Goal: Task Accomplishment & Management: Complete application form

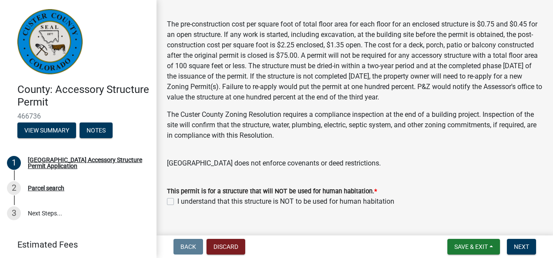
scroll to position [244, 0]
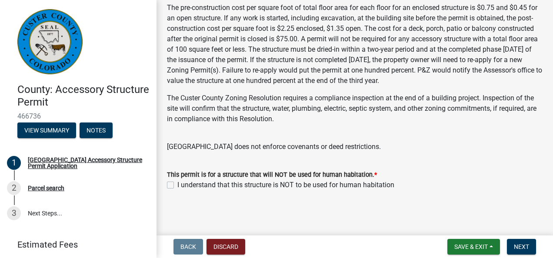
click at [177, 184] on label "I understand that this structure is NOT to be used for human habitation" at bounding box center [285, 185] width 217 height 10
click at [177, 184] on input "I understand that this structure is NOT to be used for human habitation" at bounding box center [180, 183] width 6 height 6
checkbox input "true"
click at [525, 244] on span "Next" at bounding box center [521, 247] width 15 height 7
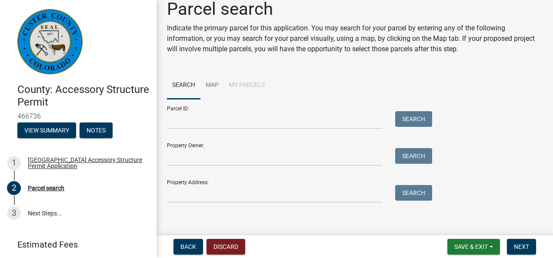
scroll to position [17, 0]
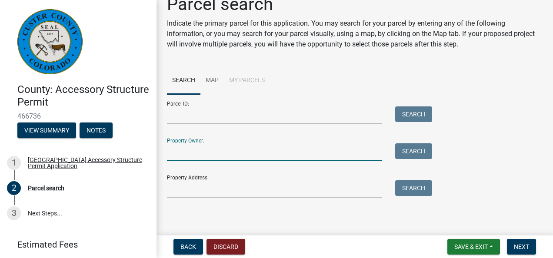
click at [244, 148] on input "Property Owner:" at bounding box center [274, 153] width 215 height 18
click at [168, 150] on input "[PERSON_NAME]" at bounding box center [274, 153] width 215 height 18
type input "Donald and Laura Matthewson"
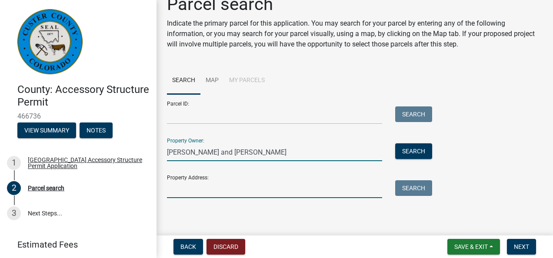
click at [219, 192] on input "Property Address:" at bounding box center [274, 189] width 215 height 18
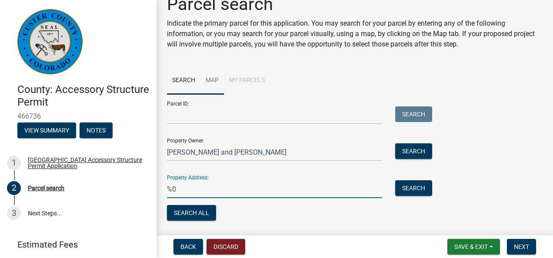
type input "%"
click at [232, 118] on input "Parcel ID:" at bounding box center [274, 116] width 215 height 18
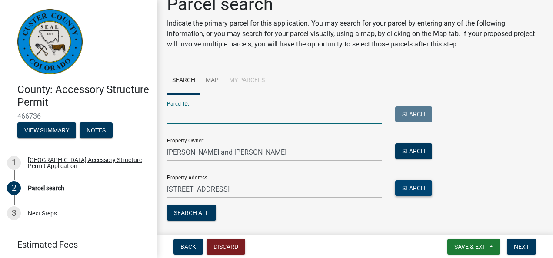
click at [421, 192] on button "Search" at bounding box center [413, 188] width 37 height 16
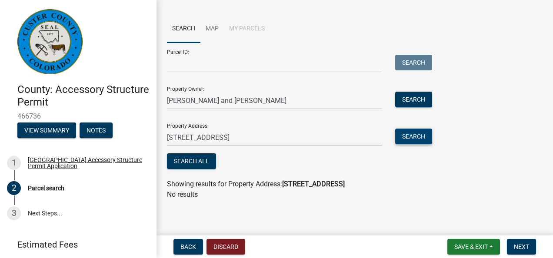
scroll to position [70, 0]
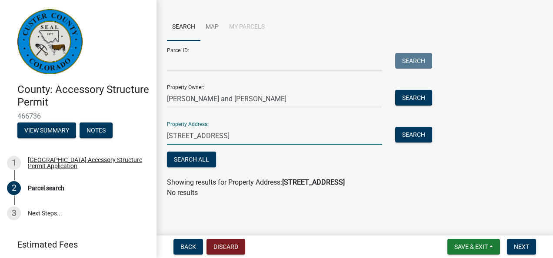
click at [240, 140] on input "5038 County Road 140, Westcliffe, CO 81252" at bounding box center [274, 136] width 215 height 18
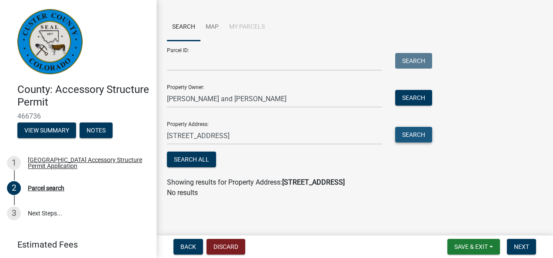
click at [410, 133] on button "Search" at bounding box center [413, 135] width 37 height 16
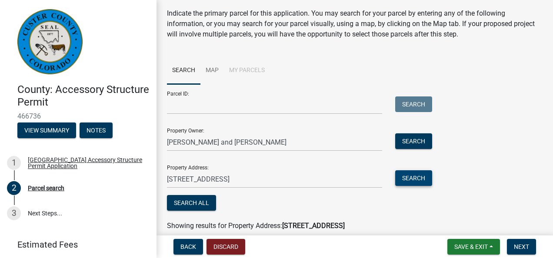
scroll to position [0, 0]
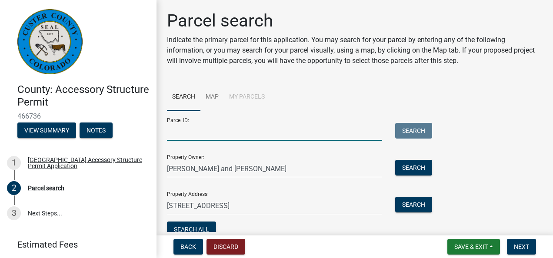
click at [304, 135] on input "Parcel ID:" at bounding box center [274, 132] width 215 height 18
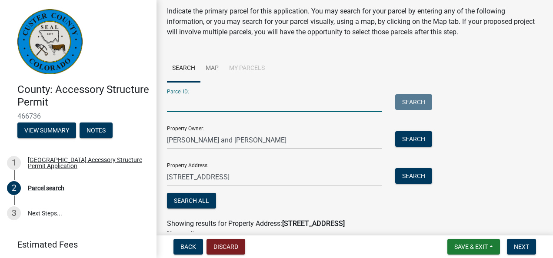
scroll to position [70, 0]
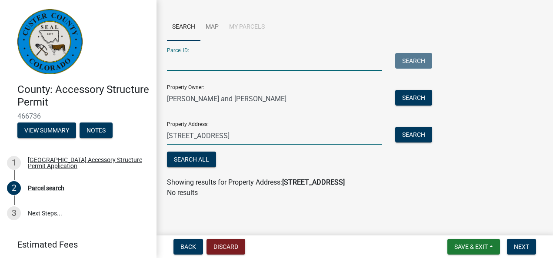
drag, startPoint x: 270, startPoint y: 138, endPoint x: 267, endPoint y: 142, distance: 4.5
click at [269, 138] on input "5038 County Road 140 Westcliffe, CO 81252" at bounding box center [274, 136] width 215 height 18
drag, startPoint x: 318, startPoint y: 136, endPoint x: 239, endPoint y: 137, distance: 78.3
click at [239, 137] on input "5038 County Road 140 Westcliffe, CO 81252" at bounding box center [274, 136] width 215 height 18
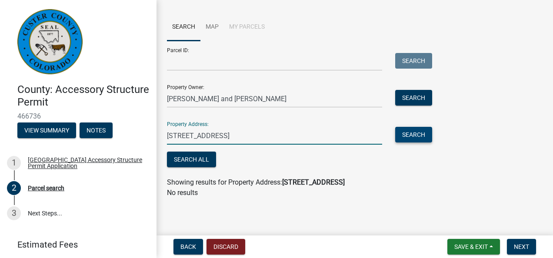
type input "[STREET_ADDRESS]"
click at [405, 131] on button "Search" at bounding box center [413, 135] width 37 height 16
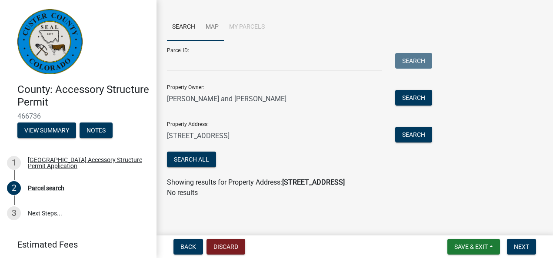
click at [216, 26] on link "Map" at bounding box center [212, 27] width 23 height 28
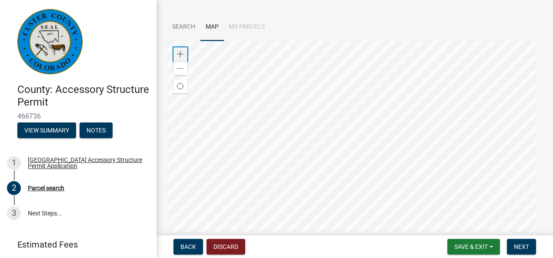
click at [184, 52] on div "Zoom in" at bounding box center [181, 54] width 14 height 14
click at [446, 106] on div at bounding box center [355, 149] width 376 height 217
click at [354, 128] on div at bounding box center [355, 149] width 376 height 217
click at [185, 69] on div "Zoom out" at bounding box center [181, 68] width 14 height 14
click at [268, 117] on div at bounding box center [355, 149] width 376 height 217
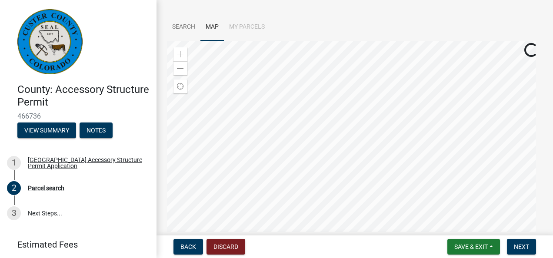
click at [245, 164] on div at bounding box center [355, 149] width 376 height 217
click at [327, 90] on div at bounding box center [355, 149] width 376 height 217
click at [183, 54] on span at bounding box center [180, 54] width 7 height 7
click at [314, 113] on div at bounding box center [355, 149] width 376 height 217
click at [182, 52] on span at bounding box center [180, 54] width 7 height 7
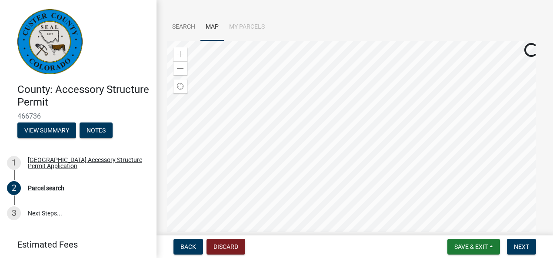
click at [295, 103] on div at bounding box center [355, 149] width 376 height 217
click at [275, 117] on div at bounding box center [355, 149] width 376 height 217
click at [271, 112] on div at bounding box center [355, 149] width 376 height 217
click at [519, 247] on span "Next" at bounding box center [521, 247] width 15 height 7
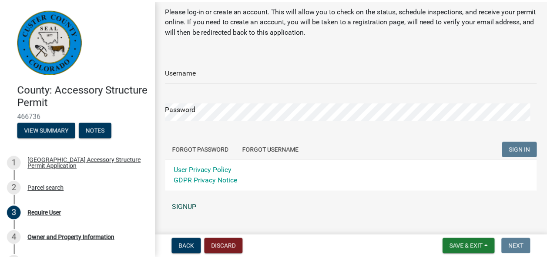
scroll to position [43, 0]
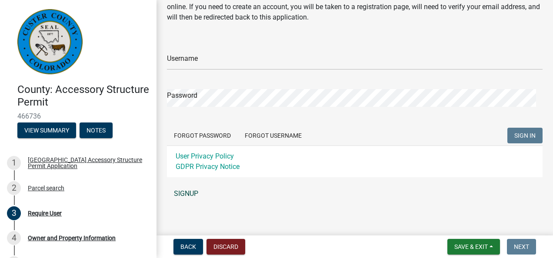
click at [194, 190] on link "SIGNUP" at bounding box center [355, 193] width 376 height 17
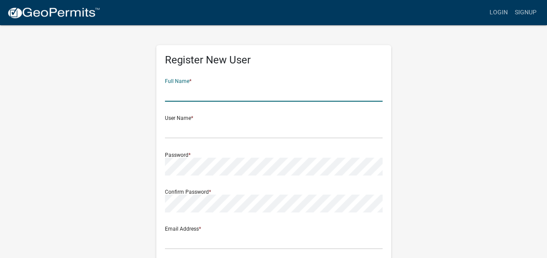
click at [211, 89] on input "text" at bounding box center [273, 93] width 217 height 18
type input "Matthewson"
type input "5038 County Road 140"
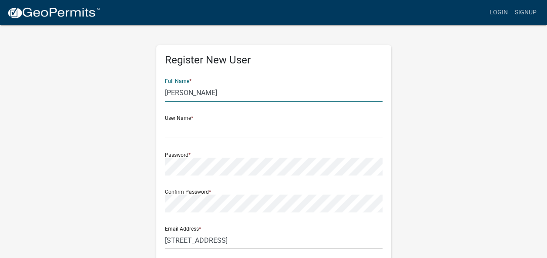
type input "Westcliffe"
type input "CO"
type input "81252"
type input "7192253874"
drag, startPoint x: 167, startPoint y: 92, endPoint x: 175, endPoint y: 101, distance: 11.7
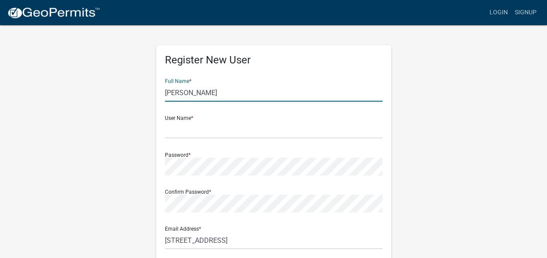
click at [167, 92] on input "Matthewson" at bounding box center [273, 93] width 217 height 18
type input "[PERSON_NAME]"
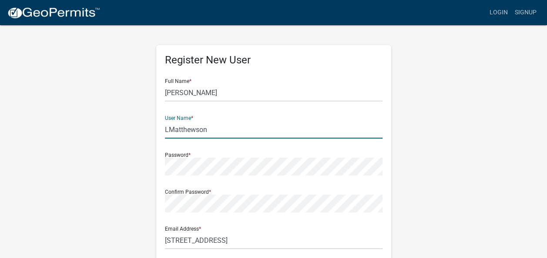
type input "LMatthewson"
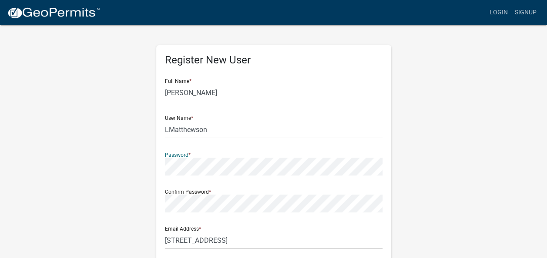
click at [498, 169] on div "Register New User Full Name * Laura Matthewson User Name * LMatthewson Password…" at bounding box center [274, 256] width 496 height 465
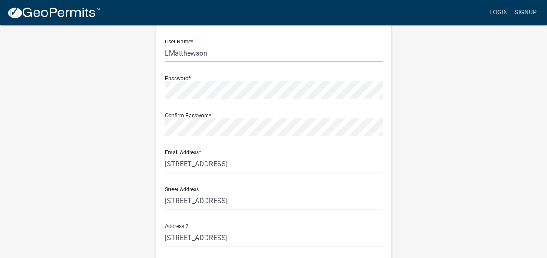
scroll to position [130, 0]
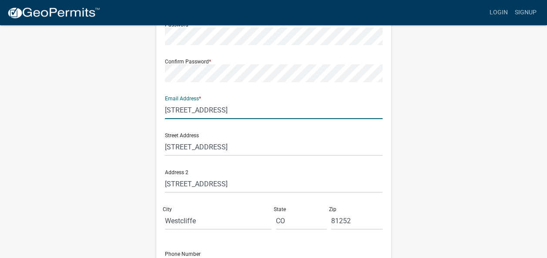
click at [198, 111] on input "5038 County Road 140" at bounding box center [273, 110] width 217 height 18
type input "[EMAIL_ADDRESS][DOMAIN_NAME]"
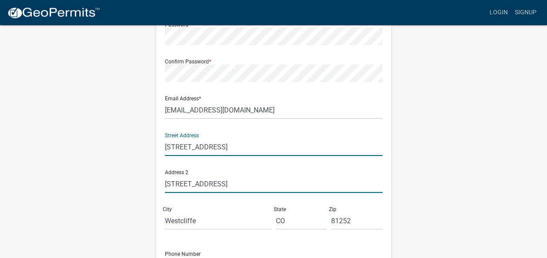
click at [231, 179] on input "5038 County Road 140" at bounding box center [273, 184] width 217 height 18
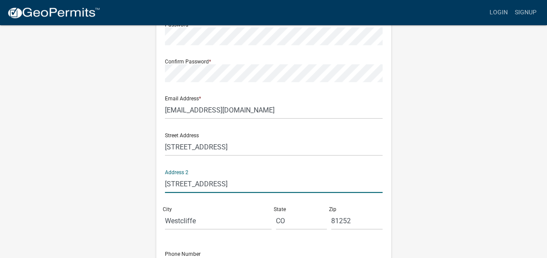
click at [231, 179] on input "5038 County Road 140" at bounding box center [273, 184] width 217 height 18
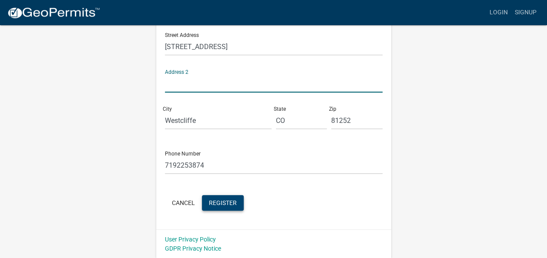
click at [219, 205] on span "Register" at bounding box center [223, 202] width 28 height 7
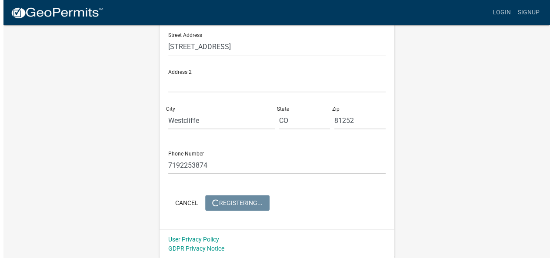
scroll to position [0, 0]
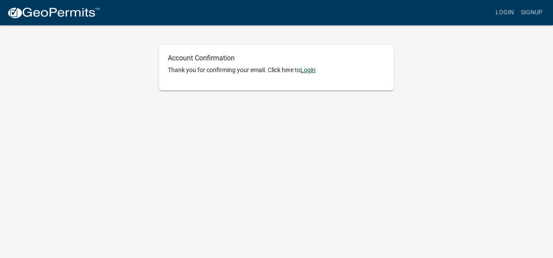
click at [311, 70] on link "Login" at bounding box center [308, 70] width 15 height 7
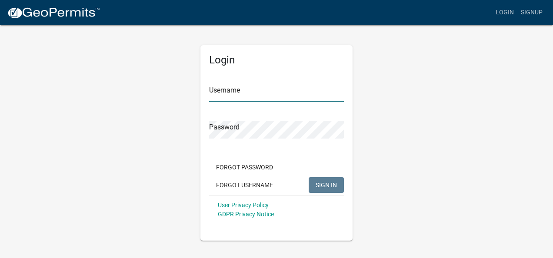
type input "LMatthewson"
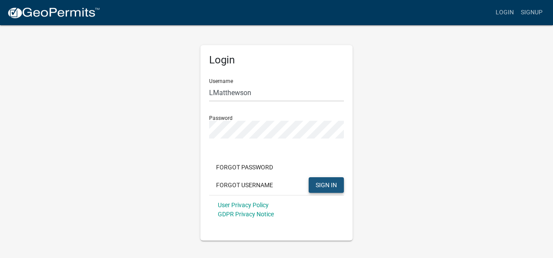
click at [324, 182] on span "SIGN IN" at bounding box center [326, 184] width 21 height 7
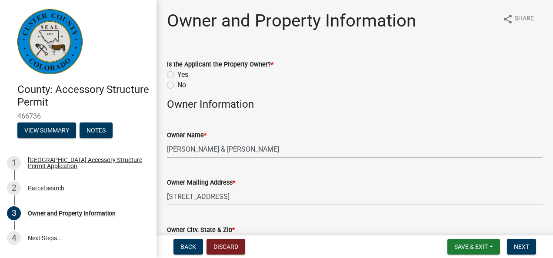
click at [177, 74] on label "Yes" at bounding box center [182, 75] width 11 height 10
click at [177, 74] on input "Yes" at bounding box center [180, 73] width 6 height 6
radio input "true"
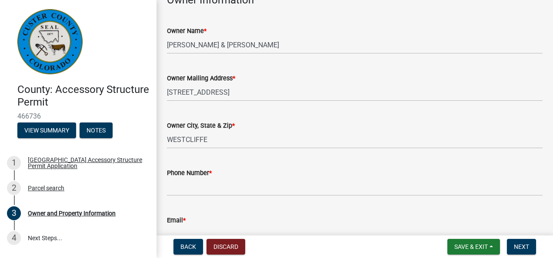
scroll to position [130, 0]
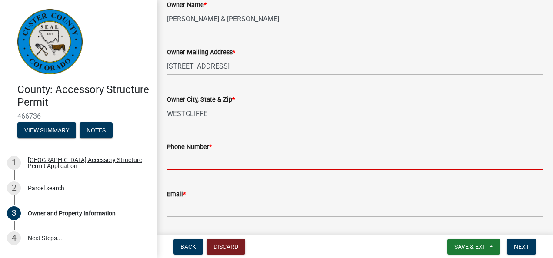
click at [232, 161] on input "Phone Number *" at bounding box center [355, 161] width 376 height 18
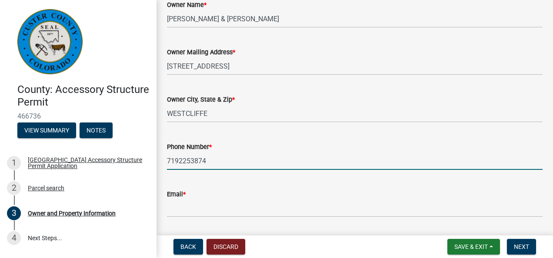
type input "7192253874"
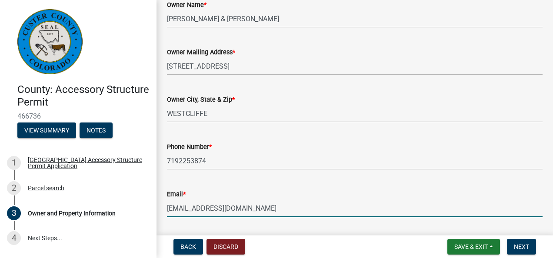
type input "[EMAIL_ADDRESS][DOMAIN_NAME]"
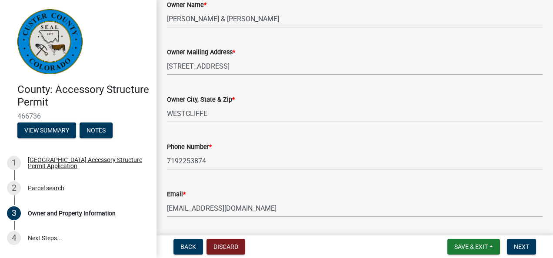
click at [383, 195] on div "Email *" at bounding box center [355, 194] width 376 height 10
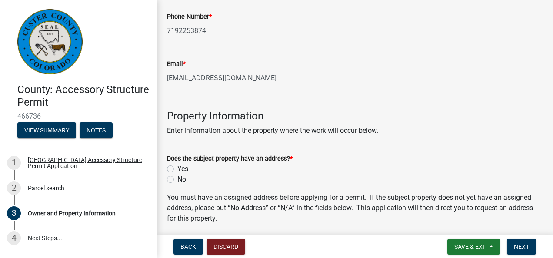
click at [177, 169] on label "Yes" at bounding box center [182, 169] width 11 height 10
click at [177, 169] on input "Yes" at bounding box center [180, 167] width 6 height 6
radio input "true"
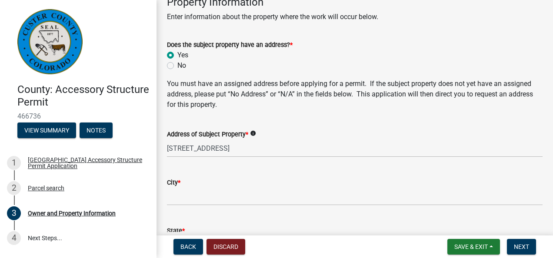
scroll to position [391, 0]
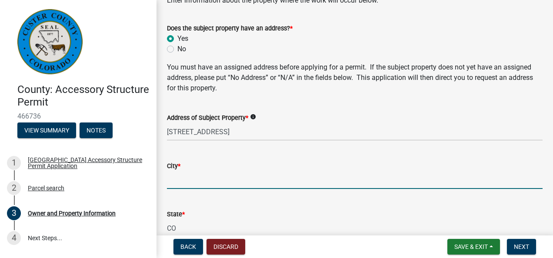
click at [257, 180] on input "City *" at bounding box center [355, 180] width 376 height 18
type input "Westcliffe"
type input "81252"
click at [253, 158] on div "City * Westcliffe" at bounding box center [355, 169] width 376 height 40
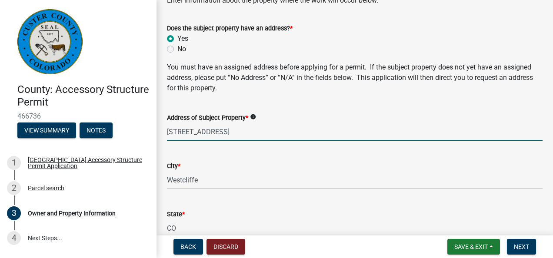
click at [168, 131] on input "[STREET_ADDRESS]" at bounding box center [355, 132] width 376 height 18
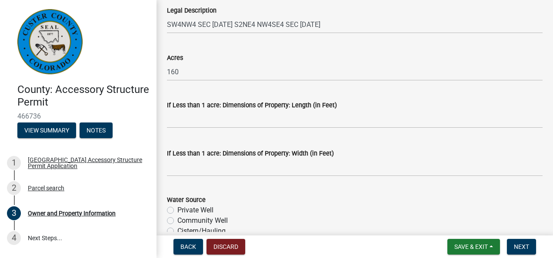
scroll to position [826, 0]
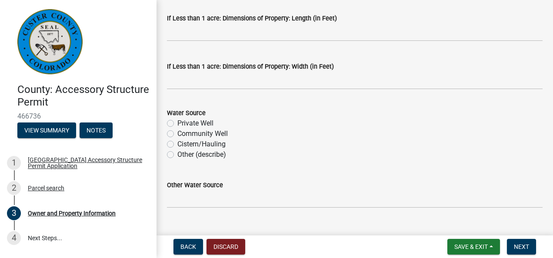
click at [177, 122] on label "Private Well" at bounding box center [195, 123] width 36 height 10
click at [177, 122] on input "Private Well" at bounding box center [180, 121] width 6 height 6
radio input "true"
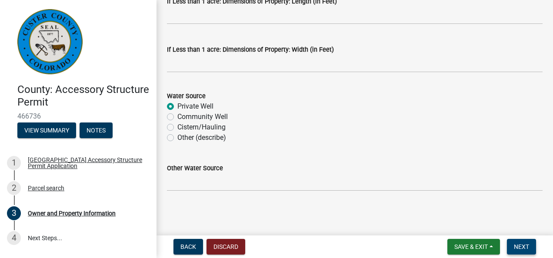
click at [524, 249] on span "Next" at bounding box center [521, 247] width 15 height 7
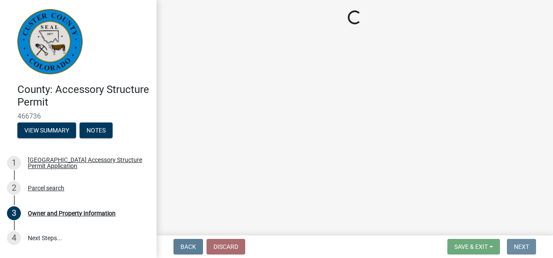
scroll to position [0, 0]
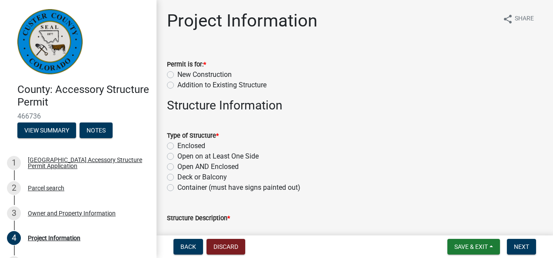
click at [177, 77] on label "New Construction" at bounding box center [204, 75] width 54 height 10
click at [177, 75] on input "New Construction" at bounding box center [180, 73] width 6 height 6
radio input "true"
click at [177, 144] on label "Enclosed" at bounding box center [191, 146] width 28 height 10
click at [177, 144] on input "Enclosed" at bounding box center [180, 144] width 6 height 6
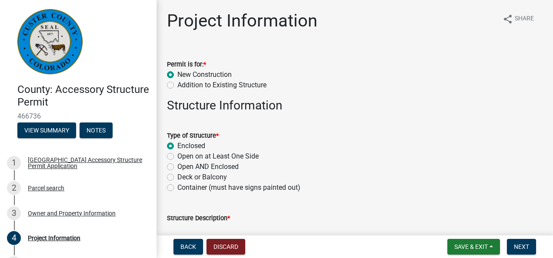
radio input "true"
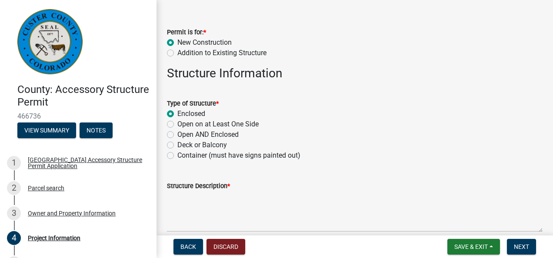
scroll to position [87, 0]
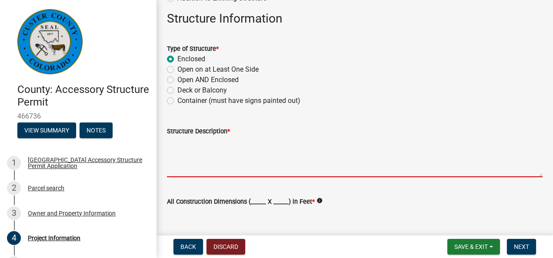
click at [236, 165] on textarea "Structure Description *" at bounding box center [355, 157] width 376 height 41
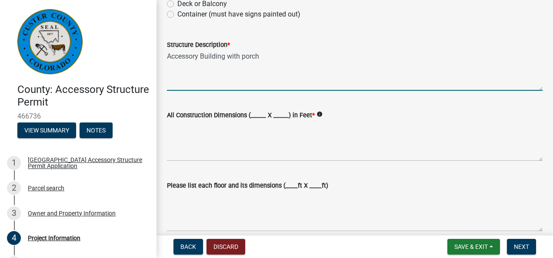
scroll to position [174, 0]
type textarea "Accessory Building with porch"
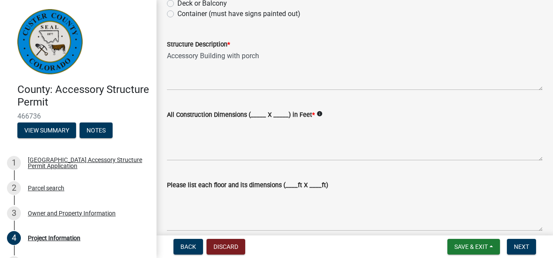
click at [255, 113] on label "All Construction Dimensions (_____ X _____) in Feet *" at bounding box center [241, 115] width 148 height 6
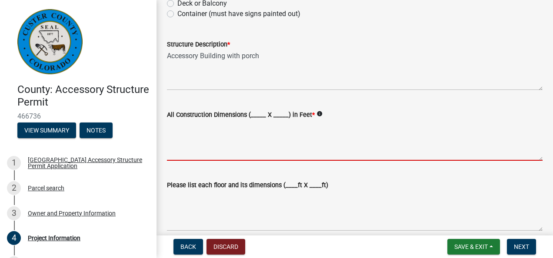
click at [255, 120] on textarea "All Construction Dimensions (_____ X _____) in Feet *" at bounding box center [355, 140] width 376 height 41
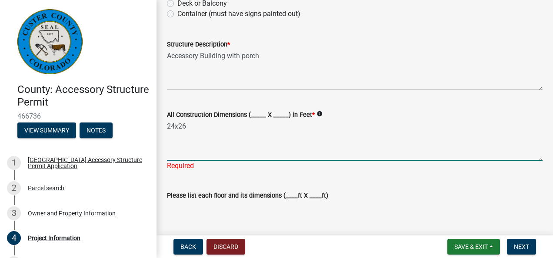
scroll to position [217, 0]
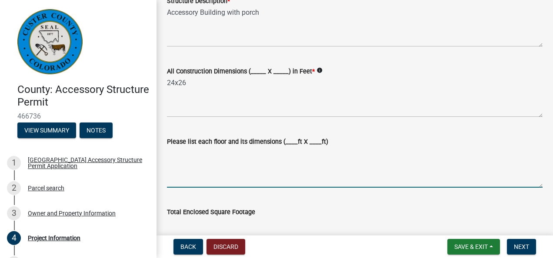
click at [238, 186] on textarea "Please list each floor and its dimensions (____ft X ____ft)" at bounding box center [355, 167] width 376 height 41
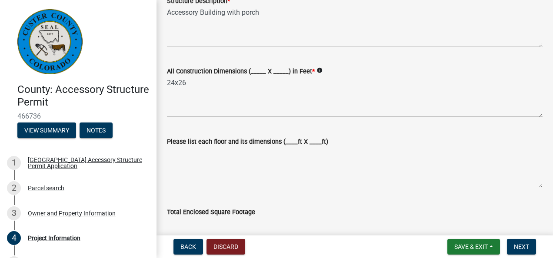
click at [317, 69] on icon "info" at bounding box center [320, 70] width 6 height 6
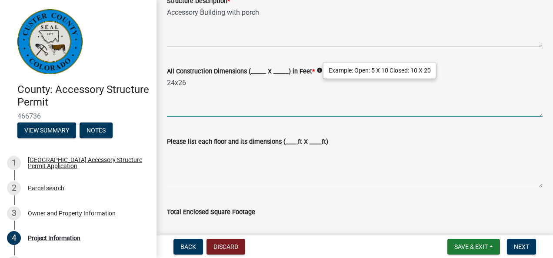
click at [167, 84] on textarea "24x26" at bounding box center [355, 97] width 376 height 41
drag, startPoint x: 259, startPoint y: 84, endPoint x: 232, endPoint y: 85, distance: 26.6
click at [232, 85] on textarea "Open , Closed 16x20 24x26" at bounding box center [355, 97] width 376 height 41
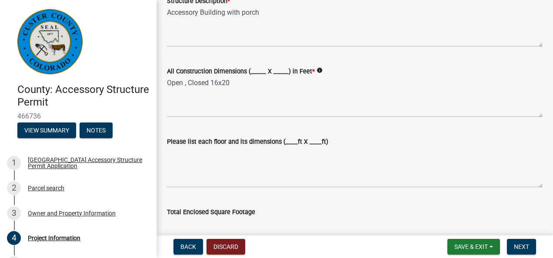
click at [318, 70] on icon "info" at bounding box center [320, 70] width 6 height 6
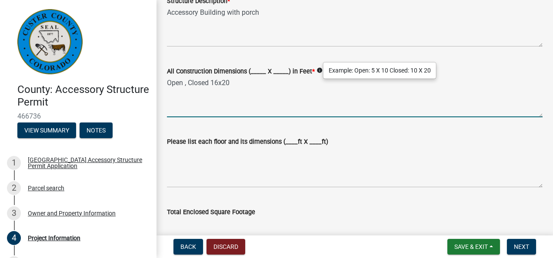
click at [211, 83] on textarea "Open , Closed 16x20" at bounding box center [355, 97] width 376 height 41
click at [188, 79] on textarea "Open , Closed: 16x20" at bounding box center [355, 97] width 376 height 41
click at [317, 69] on icon "info" at bounding box center [320, 70] width 6 height 6
drag, startPoint x: 195, startPoint y: 85, endPoint x: 186, endPoint y: 86, distance: 9.2
click at [186, 86] on textarea "Open , 26Closed: 16x20" at bounding box center [355, 97] width 376 height 41
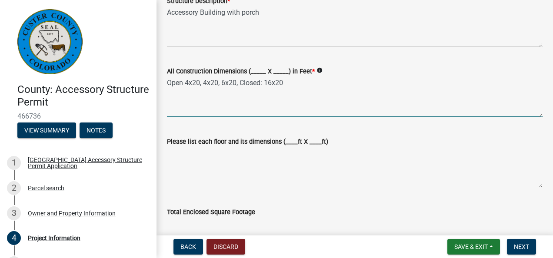
click at [182, 85] on textarea "Open 4x20, 4x20, 6x20, Closed: 16x20" at bounding box center [355, 97] width 376 height 41
type textarea "Open: 4x20, 4x20, 6x20, Closed: 16x20"
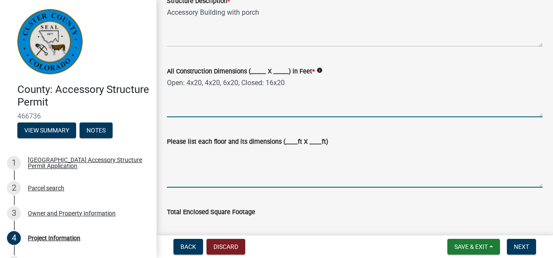
click at [264, 179] on textarea "Please list each floor and its dimensions (____ft X ____ft)" at bounding box center [355, 167] width 376 height 41
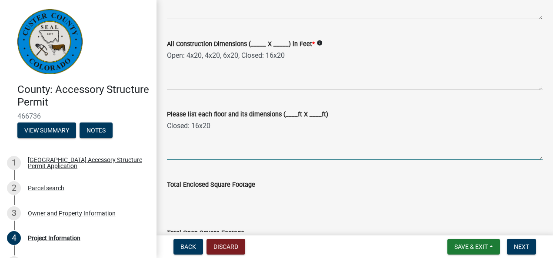
scroll to position [261, 0]
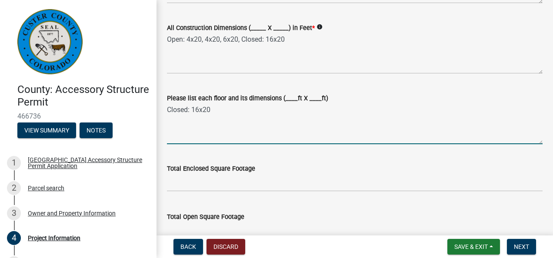
type textarea "Closed: 16x20"
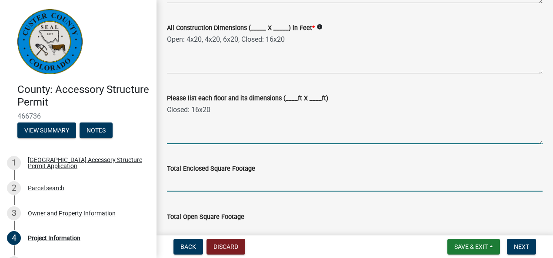
click at [192, 180] on input "text" at bounding box center [355, 183] width 376 height 18
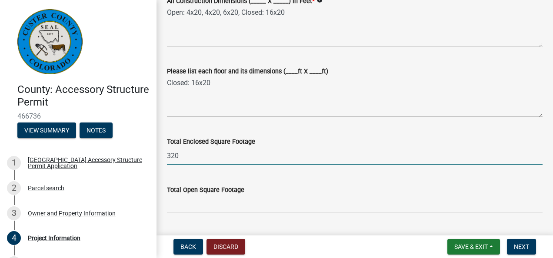
scroll to position [304, 0]
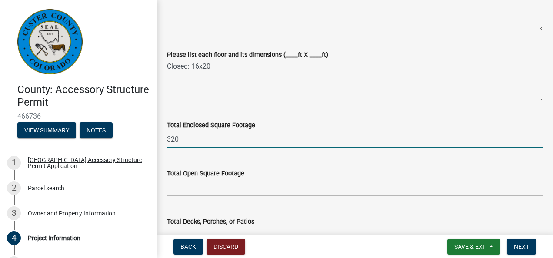
type input "320"
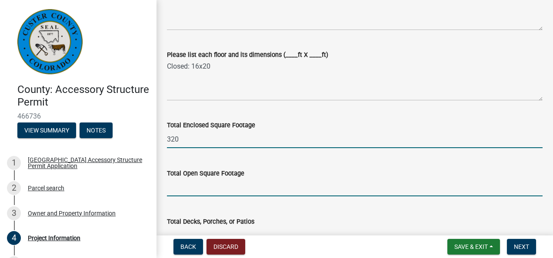
click at [198, 184] on input "text" at bounding box center [355, 188] width 376 height 18
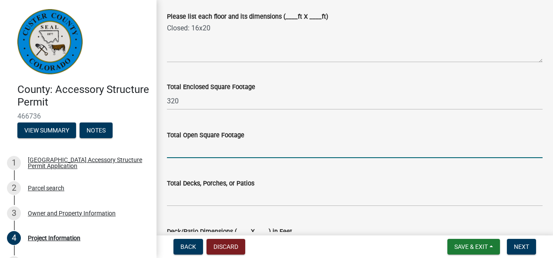
scroll to position [348, 0]
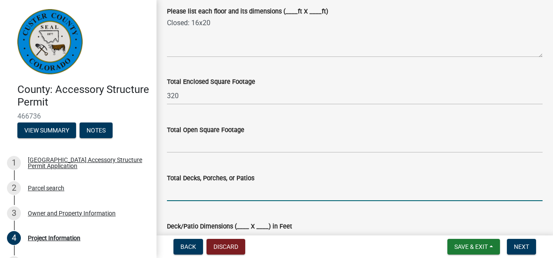
click at [178, 194] on input "text" at bounding box center [355, 193] width 376 height 18
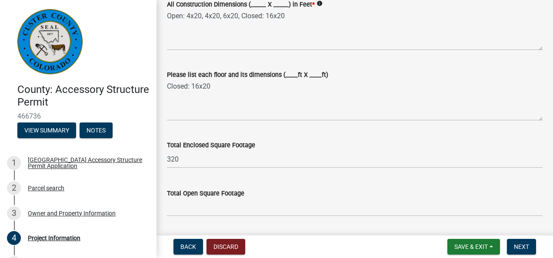
scroll to position [261, 0]
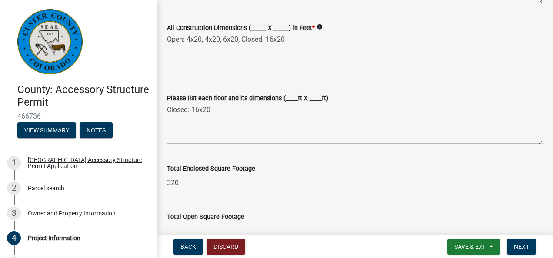
type input "280"
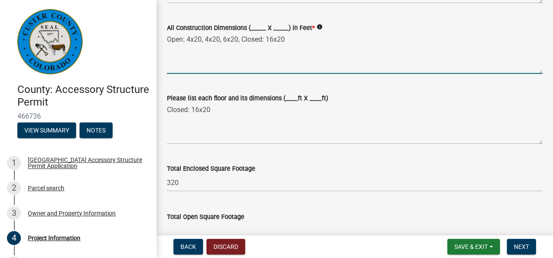
click at [184, 39] on textarea "Open: 4x20, 4x20, 6x20, Closed: 16x20" at bounding box center [355, 53] width 376 height 41
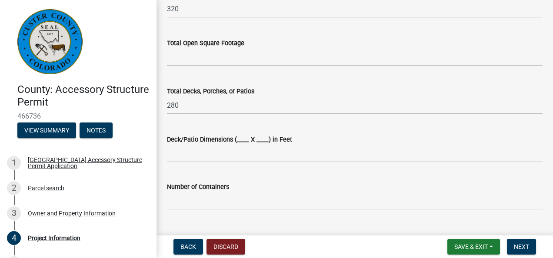
scroll to position [478, 0]
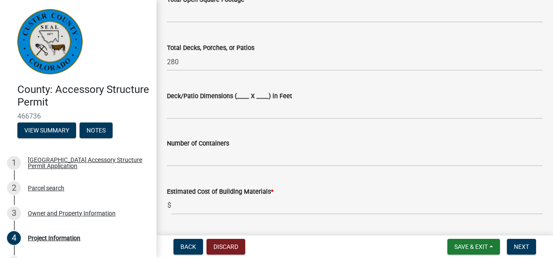
type textarea "Open Porch: 4x20, 4x20, 6x20, Closed: 16x20"
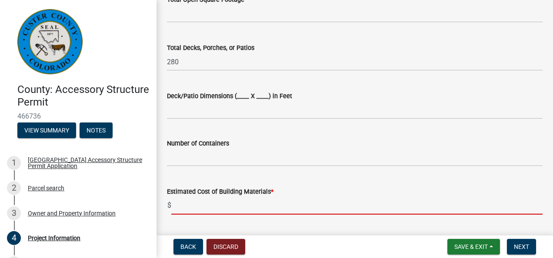
click at [182, 206] on input "text" at bounding box center [356, 206] width 371 height 18
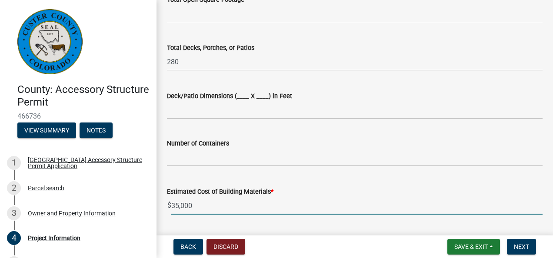
drag, startPoint x: 194, startPoint y: 204, endPoint x: 171, endPoint y: 208, distance: 23.5
click at [171, 208] on input "35,000" at bounding box center [356, 206] width 371 height 18
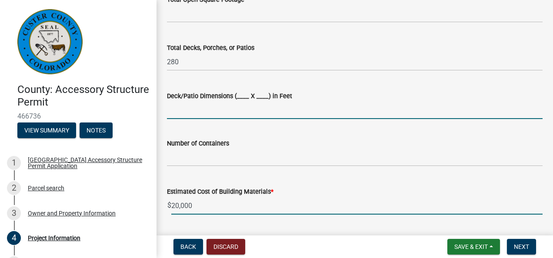
type input "20000"
click at [189, 113] on input "Deck/Patio Dimensions (____ X ____) in Feet" at bounding box center [355, 110] width 376 height 18
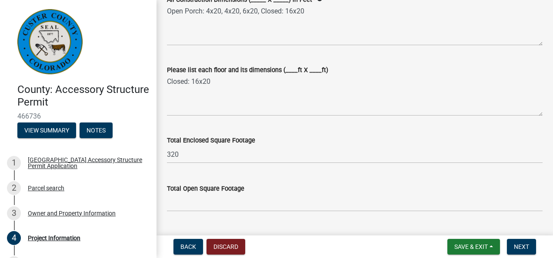
scroll to position [261, 0]
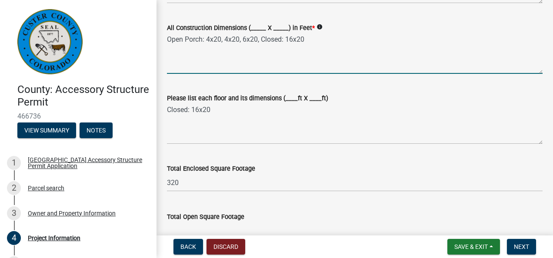
drag, startPoint x: 260, startPoint y: 40, endPoint x: 163, endPoint y: 39, distance: 97.0
click at [163, 39] on div "All Construction Dimensions (_____ X _____) in Feet * info Open Porch: 4x20, 4x…" at bounding box center [354, 42] width 389 height 64
click at [260, 40] on textarea "Open Porch: 4x20, 4x20, 6x20, Closed: 16x20" at bounding box center [355, 53] width 376 height 41
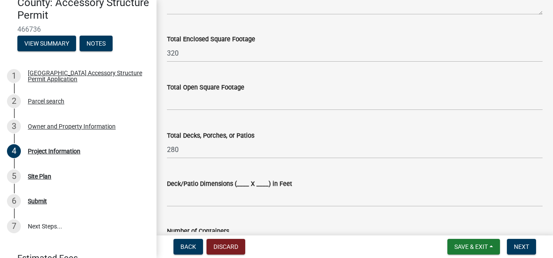
scroll to position [391, 0]
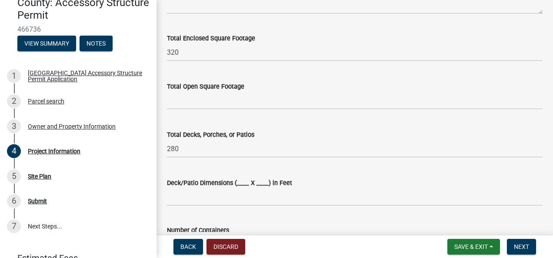
type textarea "Open Porch: 4x20, 4x20, 6x20 Closed: 16x20"
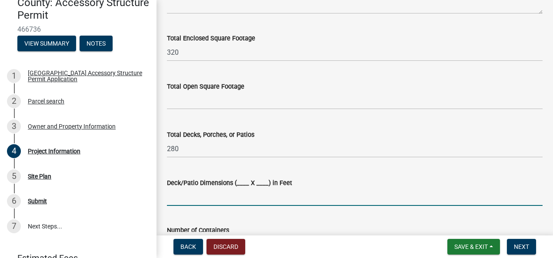
click at [205, 201] on input "Deck/Patio Dimensions (____ X ____) in Feet" at bounding box center [355, 197] width 376 height 18
paste input "Open Porch: 4x20, 4x20, 6x20,"
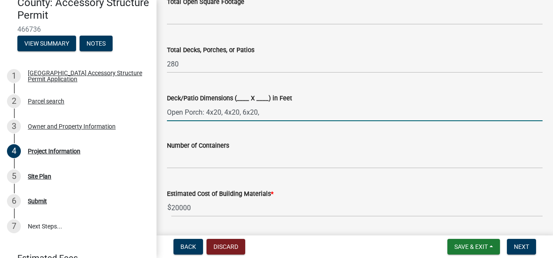
scroll to position [478, 0]
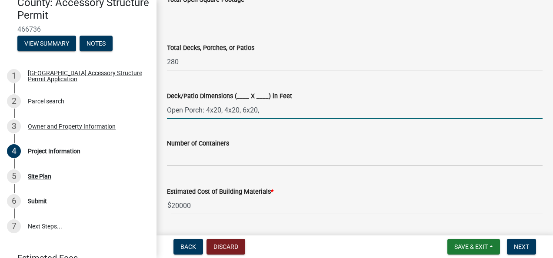
drag, startPoint x: 207, startPoint y: 109, endPoint x: 150, endPoint y: 114, distance: 57.6
click at [150, 114] on div "County: Accessory Structure Permit 466736 View Summary Notes 1 Custer County Ac…" at bounding box center [276, 129] width 553 height 258
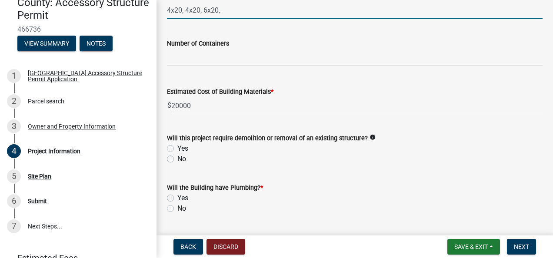
scroll to position [609, 0]
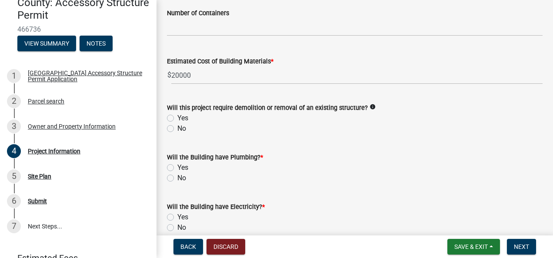
type input "4x20, 4x20, 6x20,"
click at [177, 127] on label "No" at bounding box center [181, 129] width 9 height 10
click at [177, 127] on input "No" at bounding box center [180, 127] width 6 height 6
radio input "true"
click at [177, 178] on label "No" at bounding box center [181, 178] width 9 height 10
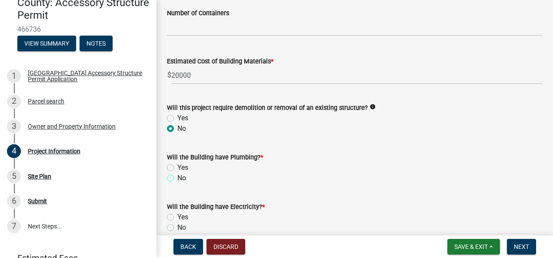
click at [177, 178] on input "No" at bounding box center [180, 176] width 6 height 6
radio input "true"
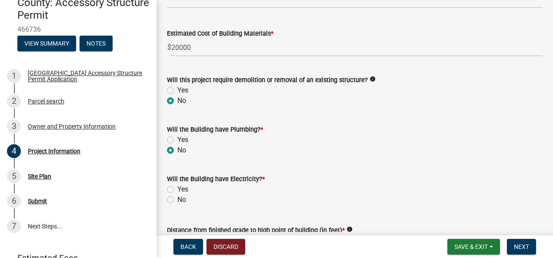
scroll to position [696, 0]
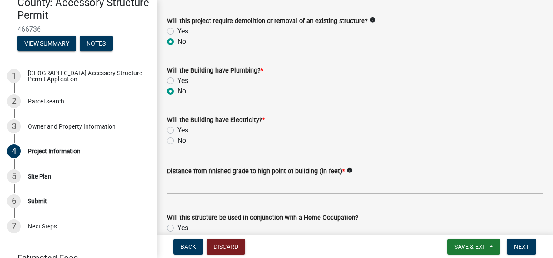
click at [177, 141] on label "No" at bounding box center [181, 141] width 9 height 10
click at [177, 141] on input "No" at bounding box center [180, 139] width 6 height 6
radio input "true"
click at [347, 169] on icon "info" at bounding box center [350, 170] width 6 height 6
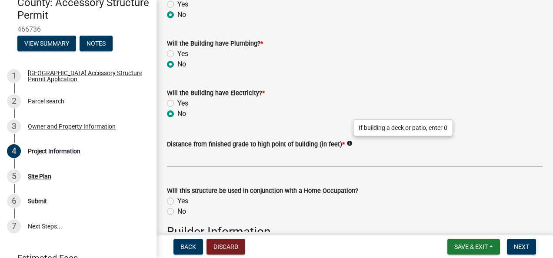
scroll to position [739, 0]
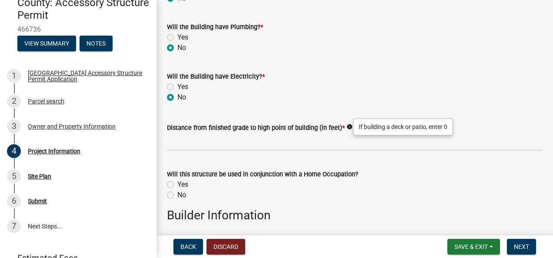
click at [177, 197] on label "No" at bounding box center [181, 195] width 9 height 10
click at [177, 196] on input "No" at bounding box center [180, 193] width 6 height 6
radio input "true"
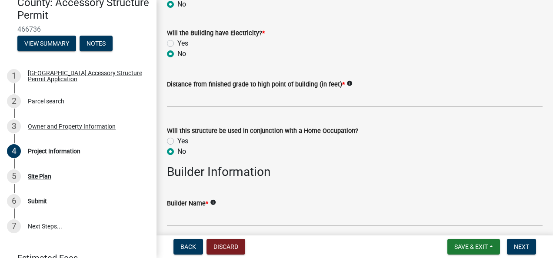
drag, startPoint x: 164, startPoint y: 84, endPoint x: 337, endPoint y: 87, distance: 172.3
click at [337, 87] on div "Distance from finished grade to high point of building (in feet) * info" at bounding box center [354, 87] width 389 height 40
copy label "Distance from finished grade to high point of building (in feet)"
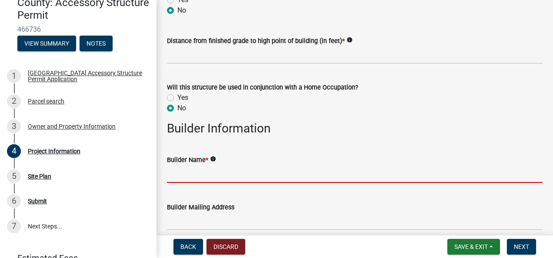
click at [278, 175] on input "Builder Name *" at bounding box center [355, 174] width 376 height 18
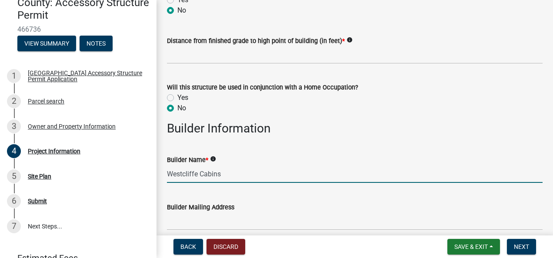
type input "Westcliffe Cabins"
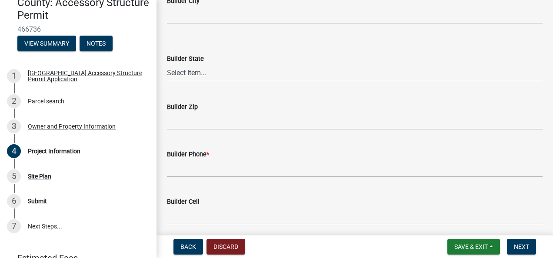
scroll to position [1087, 0]
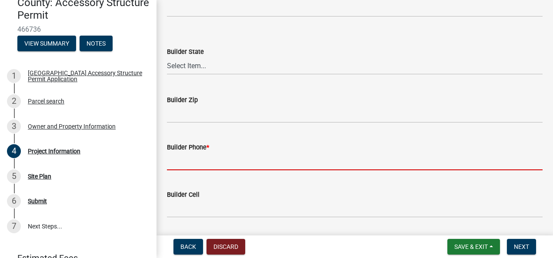
click at [254, 167] on input "Builder Phone *" at bounding box center [355, 162] width 376 height 18
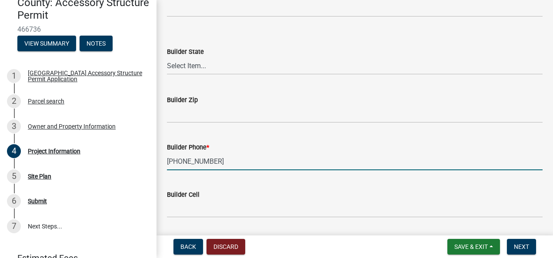
type input "[PHONE_NUMBER]"
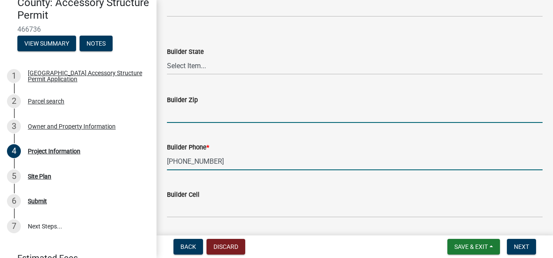
click at [237, 115] on input "Builder Zip" at bounding box center [355, 114] width 376 height 18
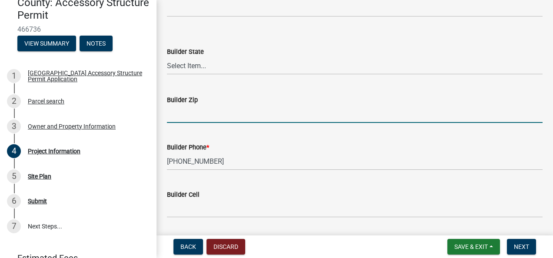
click at [382, 139] on div "Builder Phone * 719-371-7933" at bounding box center [355, 150] width 376 height 40
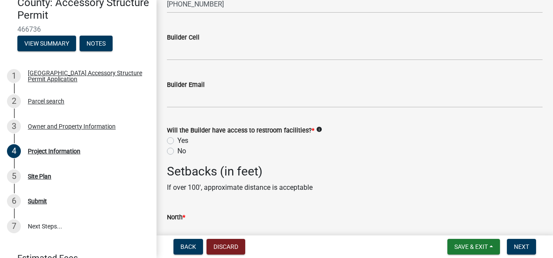
scroll to position [1261, 0]
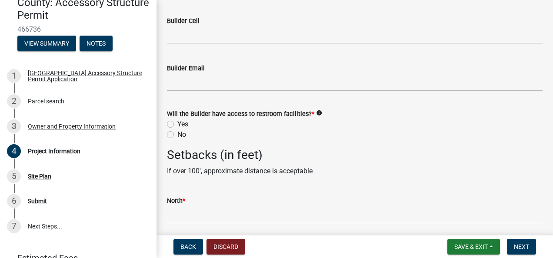
click at [316, 113] on icon "info" at bounding box center [319, 113] width 6 height 6
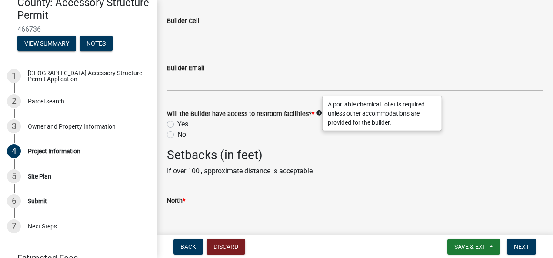
click at [177, 123] on label "Yes" at bounding box center [182, 124] width 11 height 10
click at [177, 123] on input "Yes" at bounding box center [180, 122] width 6 height 6
radio input "true"
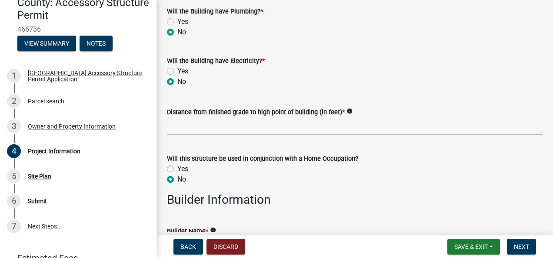
scroll to position [743, 0]
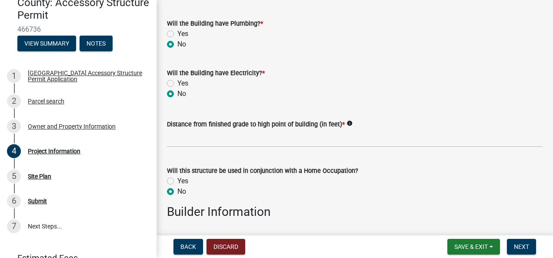
click at [382, 115] on div "Distance from finished grade to high point of building (in feet) * info" at bounding box center [355, 127] width 376 height 40
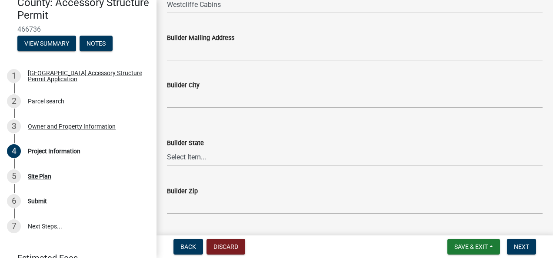
scroll to position [1004, 0]
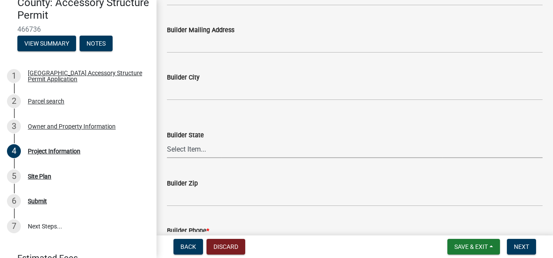
click at [328, 144] on select "Select Item... Alabama Alaska Arizona Arkansas California Colorado Connecticut …" at bounding box center [355, 149] width 376 height 18
select select "CO"
click at [167, 140] on select "Select Item... Alabama Alaska Arizona Arkansas California Colorado Connecticut …" at bounding box center [355, 149] width 376 height 18
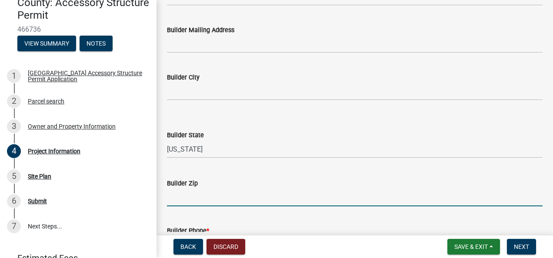
click at [235, 191] on input "Builder Zip" at bounding box center [355, 198] width 376 height 18
click at [241, 211] on wm-data-entity-input "Builder Zip" at bounding box center [355, 189] width 376 height 47
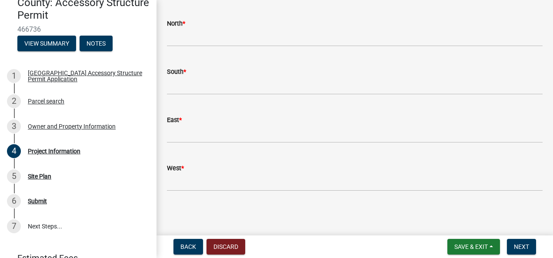
scroll to position [1221, 0]
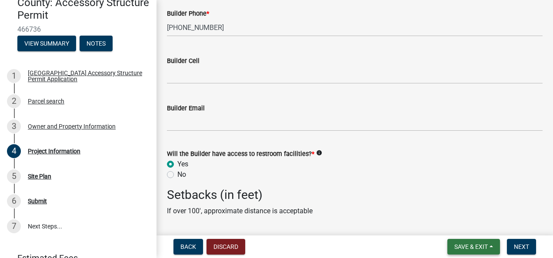
click at [465, 250] on span "Save & Exit" at bounding box center [471, 247] width 33 height 7
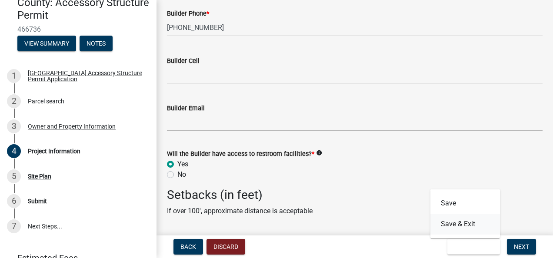
click at [469, 225] on button "Save & Exit" at bounding box center [466, 224] width 70 height 21
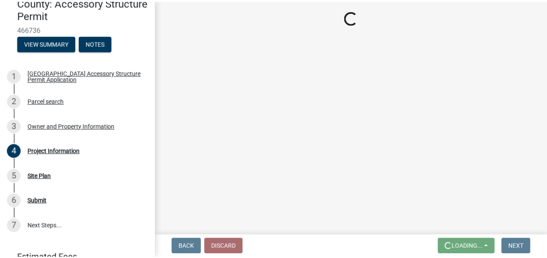
scroll to position [0, 0]
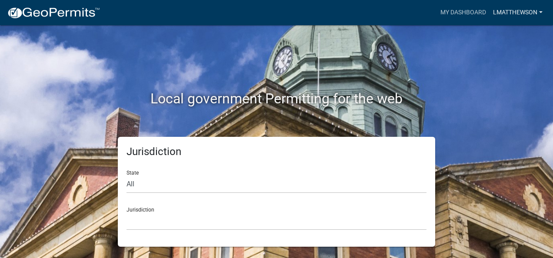
click at [518, 14] on link "LMatthewson" at bounding box center [518, 12] width 57 height 17
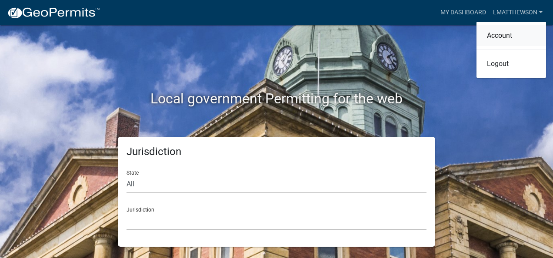
click at [508, 35] on link "Account" at bounding box center [512, 35] width 70 height 21
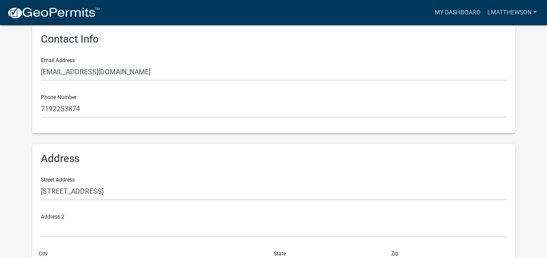
scroll to position [74, 0]
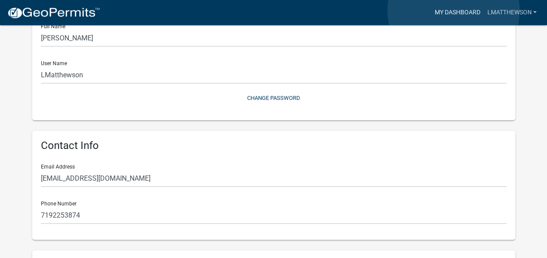
click at [453, 10] on link "My Dashboard" at bounding box center [457, 12] width 53 height 17
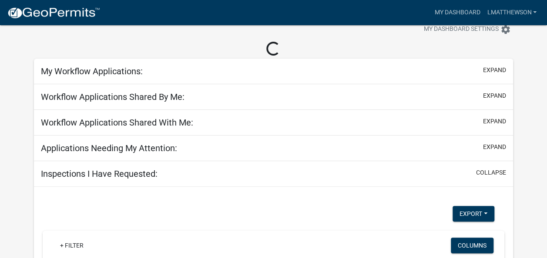
scroll to position [89, 0]
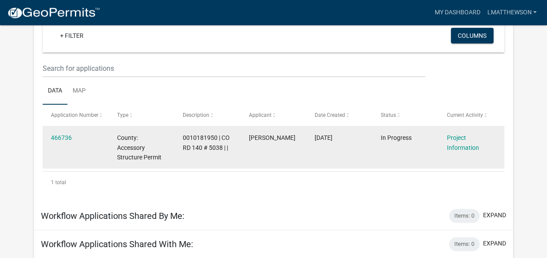
click at [267, 141] on span "[PERSON_NAME]" at bounding box center [272, 137] width 47 height 7
click at [62, 137] on link "466736" at bounding box center [61, 137] width 21 height 7
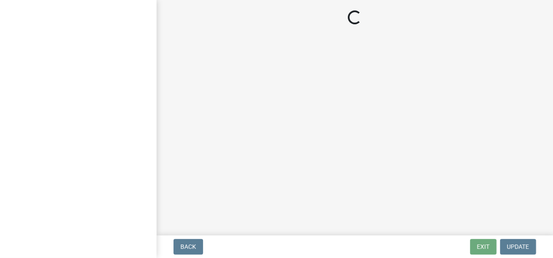
select select "CO"
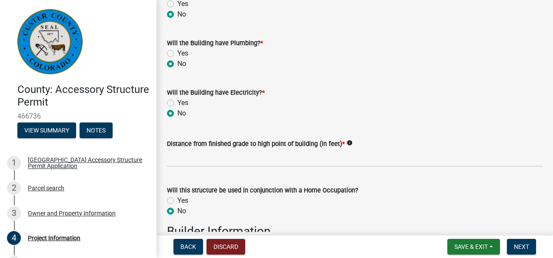
scroll to position [739, 0]
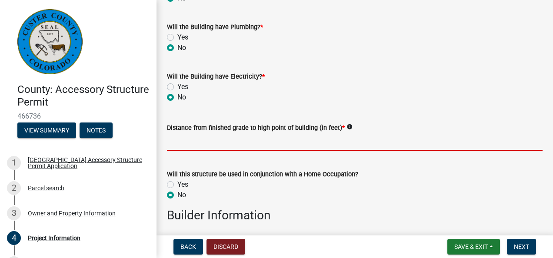
click at [277, 146] on input "text" at bounding box center [355, 142] width 376 height 18
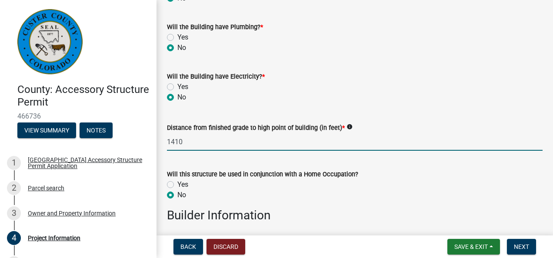
click at [348, 126] on icon "info" at bounding box center [350, 127] width 6 height 6
click at [242, 146] on input "1410" at bounding box center [355, 142] width 376 height 18
type input "15"
click at [277, 184] on div "Yes" at bounding box center [355, 185] width 376 height 10
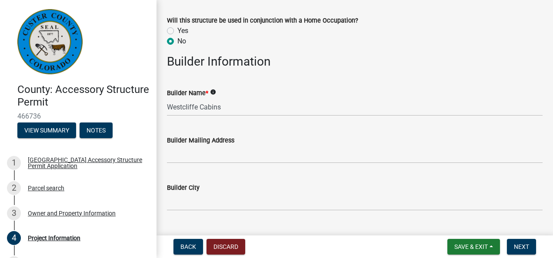
scroll to position [913, 0]
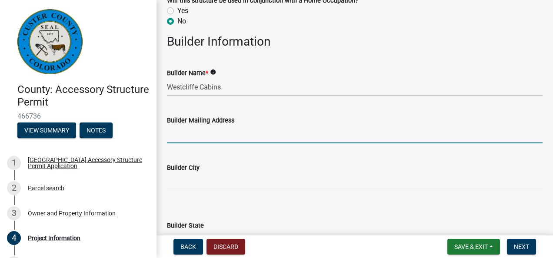
click at [228, 135] on input "Builder Mailing Address" at bounding box center [355, 135] width 376 height 18
type input "1713 18th Trail"
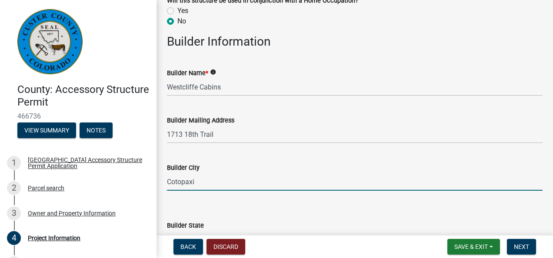
type input "Cotopaxi"
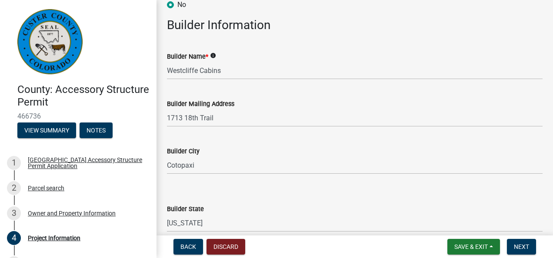
scroll to position [1086, 0]
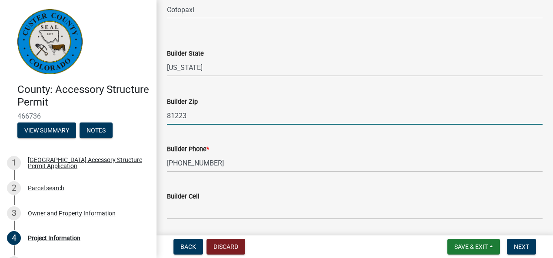
type input "81223"
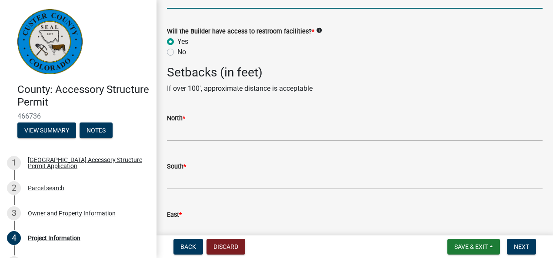
scroll to position [1401, 0]
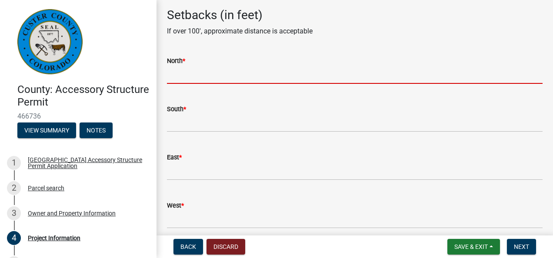
click at [226, 79] on input "text" at bounding box center [355, 75] width 376 height 18
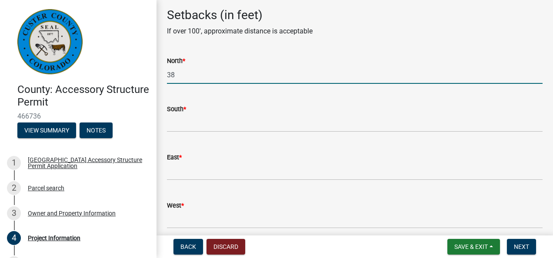
type input "3"
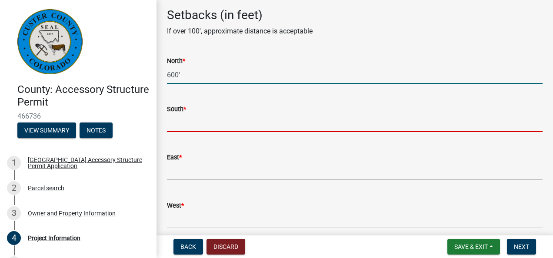
type input "600"
click at [247, 128] on input "text" at bounding box center [355, 123] width 376 height 18
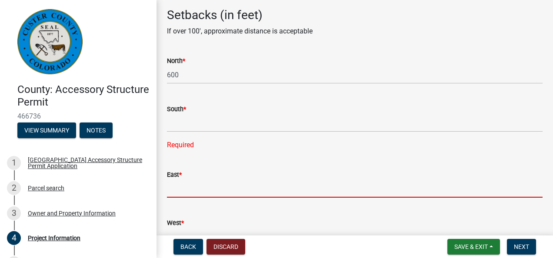
click at [193, 196] on input "text" at bounding box center [355, 189] width 376 height 18
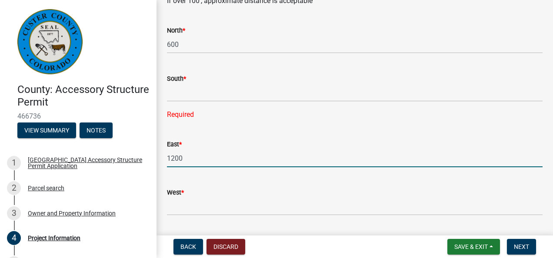
scroll to position [1445, 0]
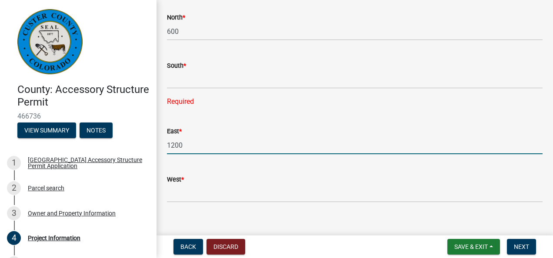
type input "1200"
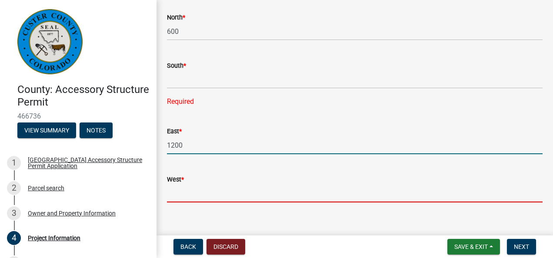
click at [185, 196] on input "West *" at bounding box center [355, 194] width 376 height 18
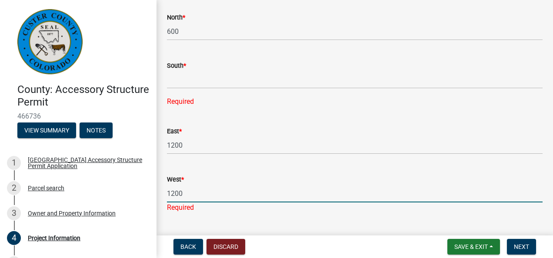
scroll to position [1467, 0]
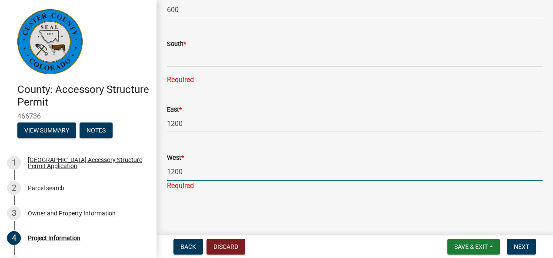
type input "1200"
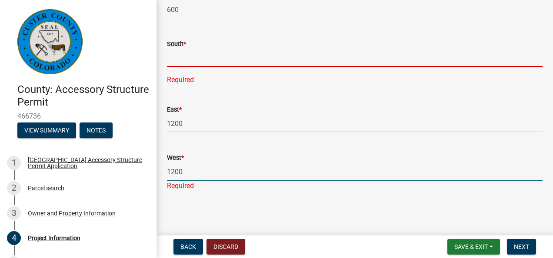
click at [177, 59] on form "South *" at bounding box center [355, 53] width 376 height 28
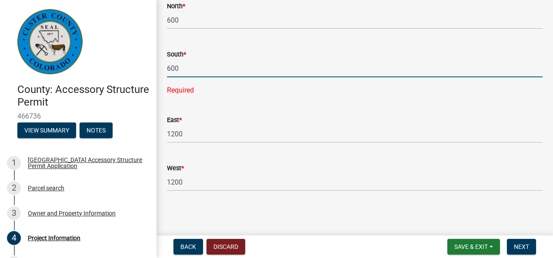
type input "600"
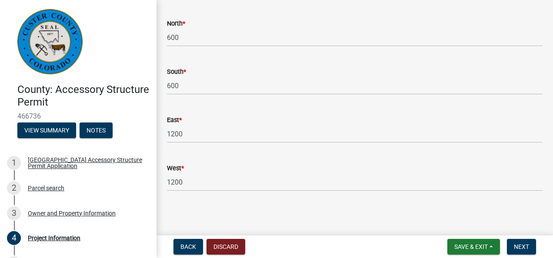
click at [247, 117] on div "East *" at bounding box center [355, 120] width 376 height 10
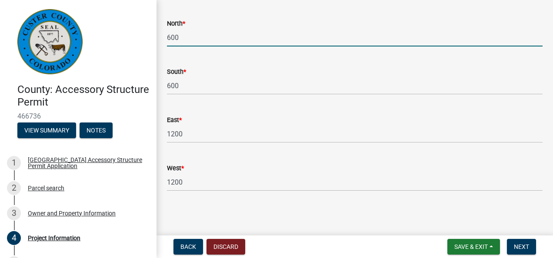
drag, startPoint x: 180, startPoint y: 37, endPoint x: 167, endPoint y: 37, distance: 13.5
click at [167, 37] on input "600" at bounding box center [355, 38] width 376 height 18
type input "800"
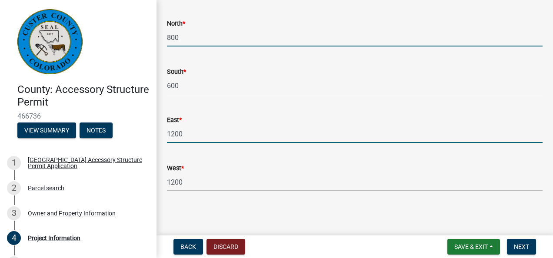
click at [174, 136] on input "1200" at bounding box center [355, 134] width 376 height 18
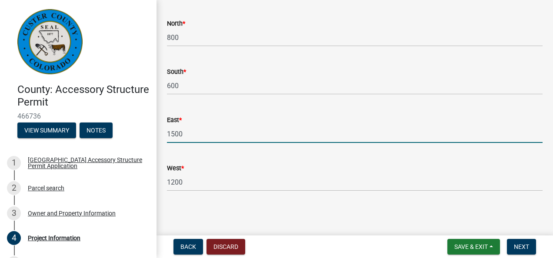
type input "1500"
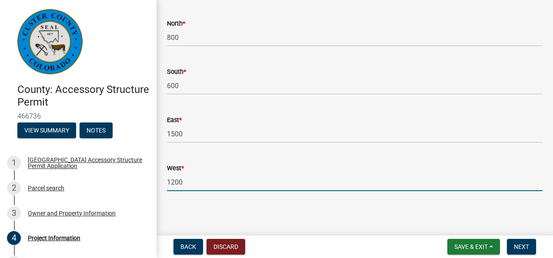
drag, startPoint x: 174, startPoint y: 186, endPoint x: 180, endPoint y: 191, distance: 7.1
click at [174, 186] on input "1200" at bounding box center [355, 183] width 376 height 18
type input "1500"
click at [218, 159] on div "West * 1500" at bounding box center [355, 171] width 376 height 40
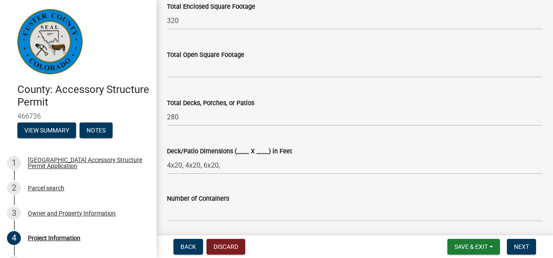
scroll to position [395, 0]
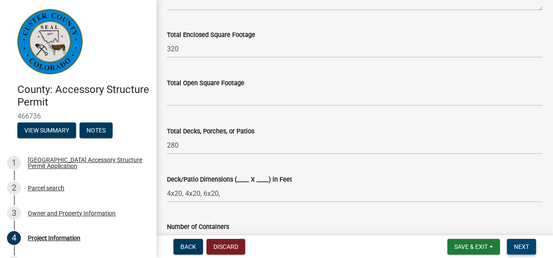
click at [528, 245] on span "Next" at bounding box center [521, 247] width 15 height 7
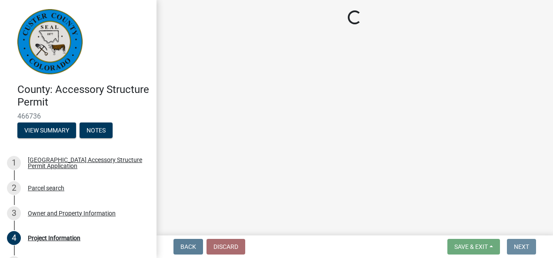
scroll to position [0, 0]
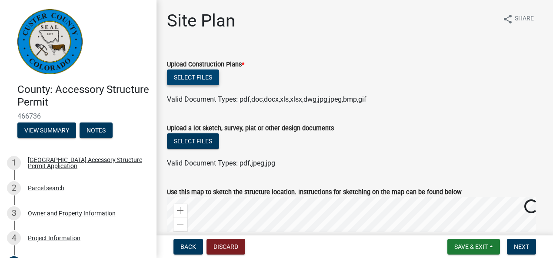
click at [196, 80] on button "Select files" at bounding box center [193, 78] width 52 height 16
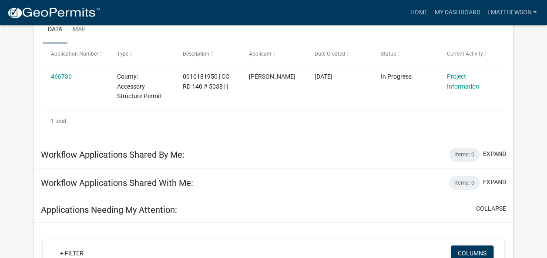
scroll to position [87, 0]
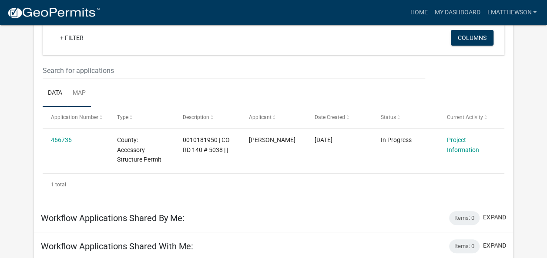
click at [86, 93] on link "Map" at bounding box center [78, 94] width 23 height 28
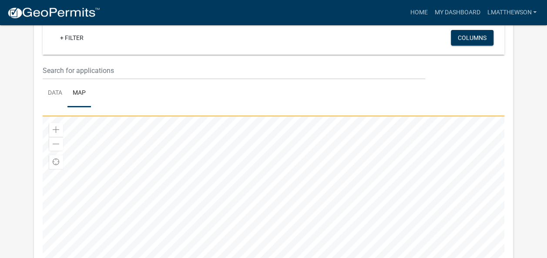
scroll to position [174, 0]
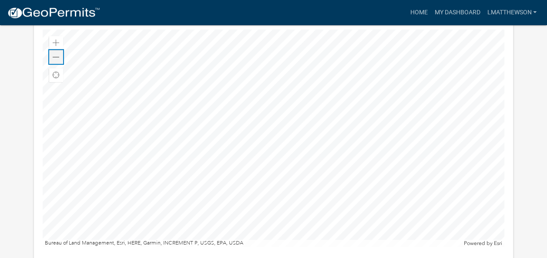
click at [55, 55] on span at bounding box center [56, 57] width 7 height 7
click at [58, 54] on span at bounding box center [56, 57] width 7 height 7
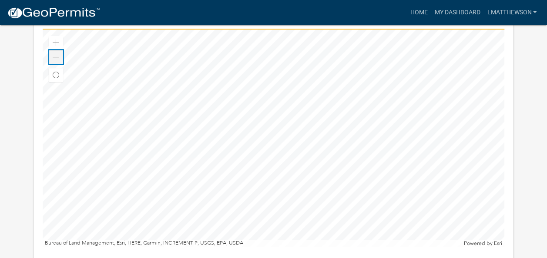
click at [58, 54] on span at bounding box center [56, 57] width 7 height 7
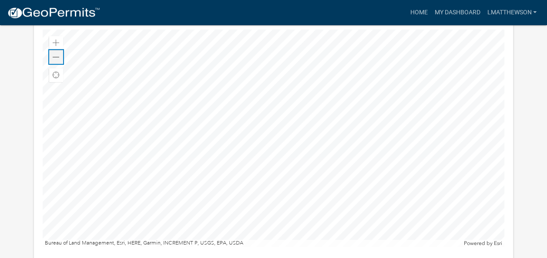
click at [50, 54] on div "Zoom out" at bounding box center [56, 57] width 14 height 14
click at [53, 56] on span at bounding box center [56, 57] width 7 height 7
click at [411, 10] on link "Home" at bounding box center [418, 12] width 24 height 17
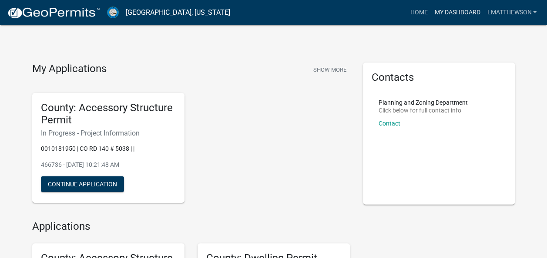
click at [455, 9] on link "My Dashboard" at bounding box center [457, 12] width 53 height 17
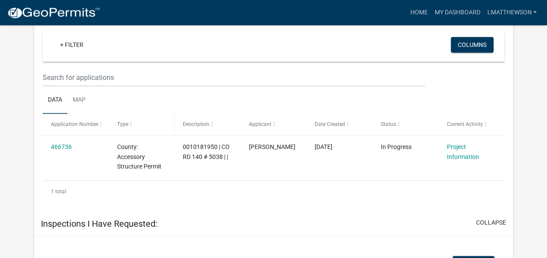
scroll to position [348, 0]
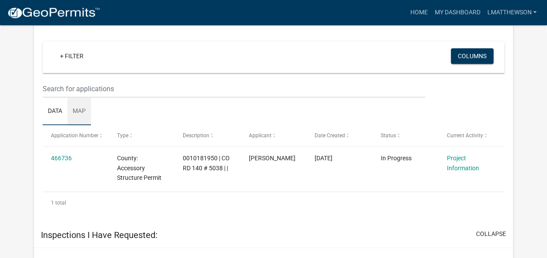
click at [81, 109] on link "Map" at bounding box center [78, 112] width 23 height 28
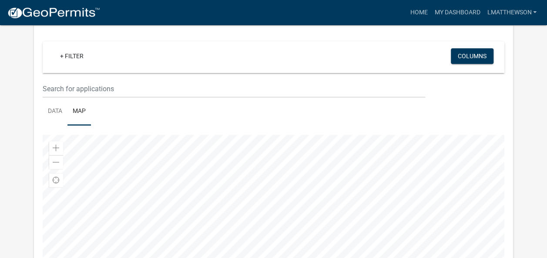
click at [276, 135] on div at bounding box center [273, 243] width 461 height 217
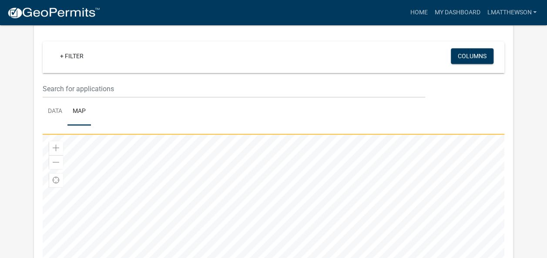
click at [268, 82] on wm-datatable "+ Filter Columns Data Map Zoom in Zoom out Find my location Bureau of Land Mana…" at bounding box center [273, 196] width 461 height 311
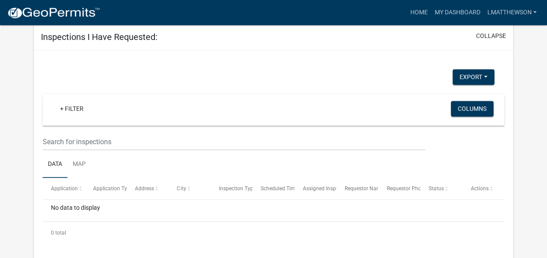
scroll to position [687, 0]
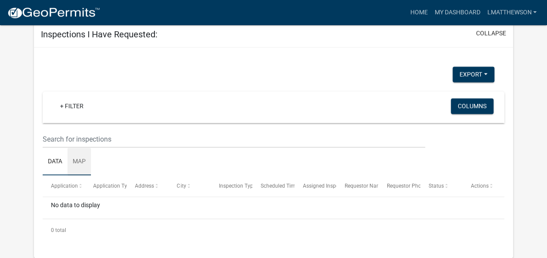
click at [77, 160] on link "Map" at bounding box center [78, 162] width 23 height 28
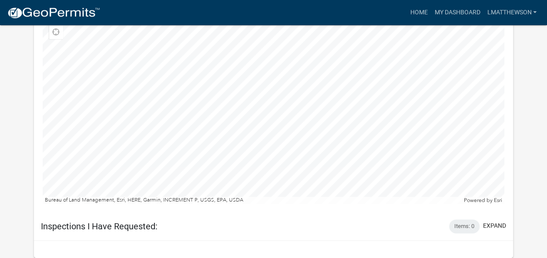
scroll to position [478, 0]
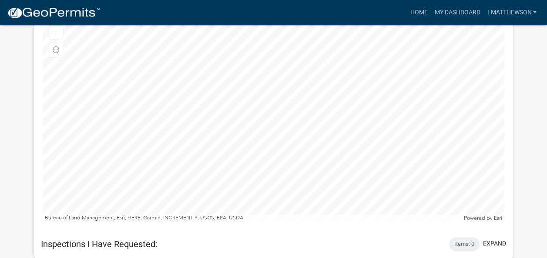
click at [274, 120] on div at bounding box center [273, 112] width 461 height 217
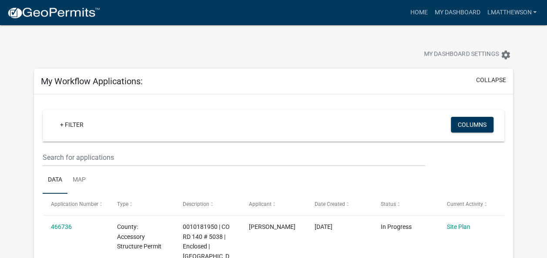
scroll to position [87, 0]
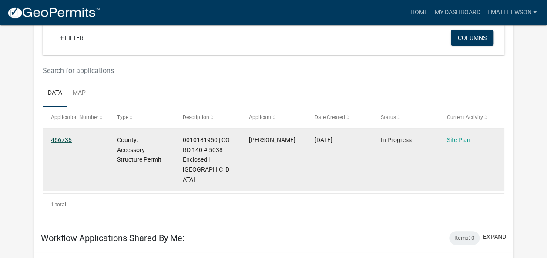
click at [63, 139] on link "466736" at bounding box center [61, 140] width 21 height 7
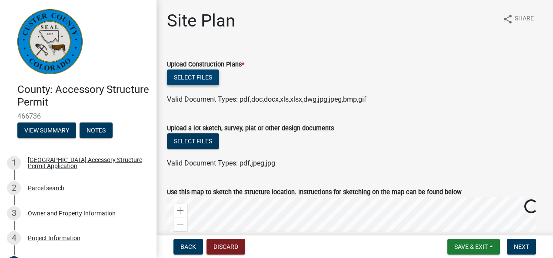
click at [201, 77] on button "Select files" at bounding box center [193, 78] width 52 height 16
click at [206, 76] on button "Select files" at bounding box center [193, 78] width 52 height 16
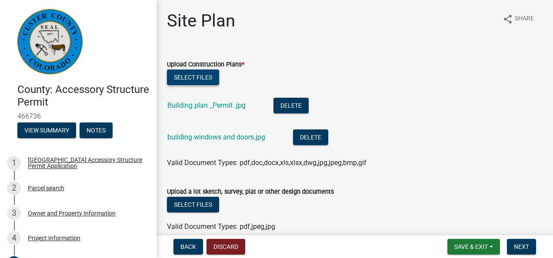
scroll to position [43, 0]
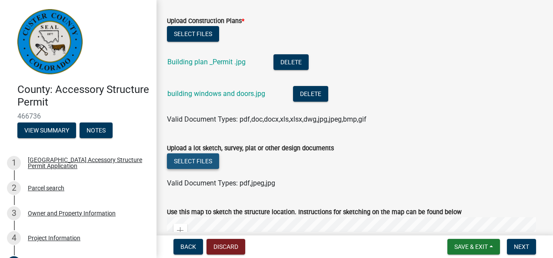
click at [201, 159] on button "Select files" at bounding box center [193, 162] width 52 height 16
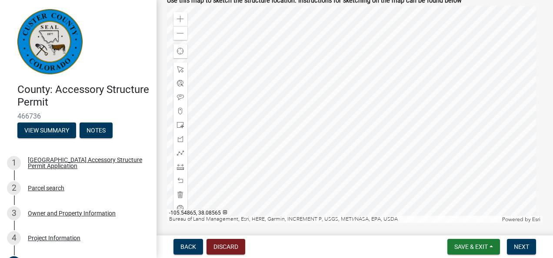
scroll to position [304, 0]
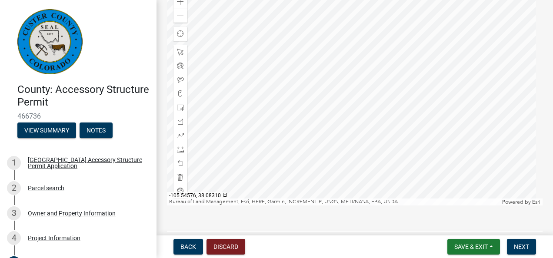
click at [347, 80] on div at bounding box center [355, 96] width 376 height 217
click at [179, 93] on span at bounding box center [180, 93] width 7 height 7
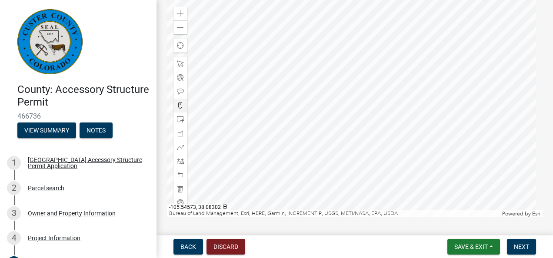
click at [348, 93] on div at bounding box center [355, 108] width 376 height 217
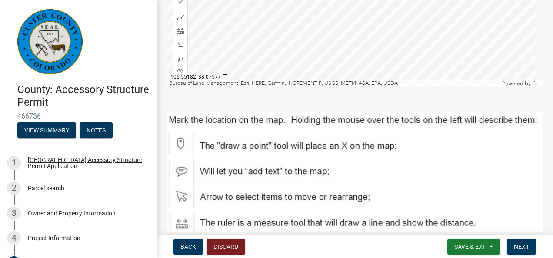
scroll to position [463, 0]
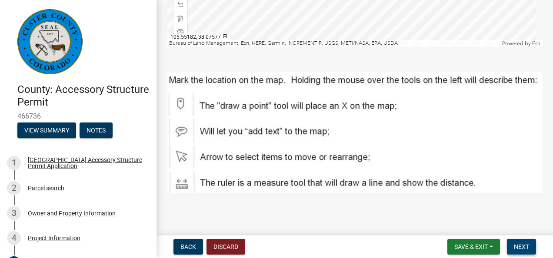
click at [531, 247] on button "Next" at bounding box center [521, 247] width 29 height 16
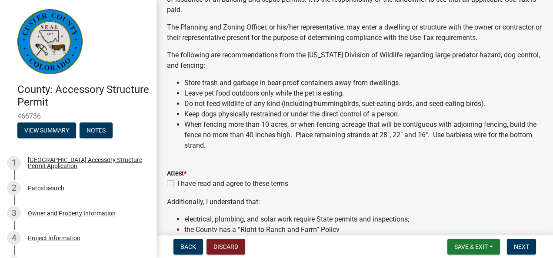
scroll to position [130, 0]
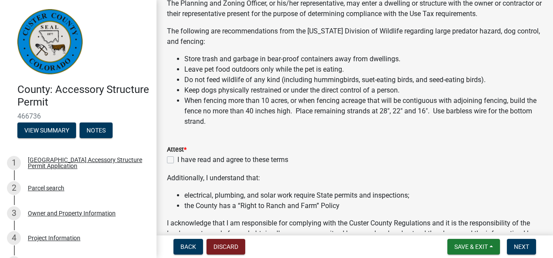
click at [167, 158] on div "Attest * I have read and agree to these terms" at bounding box center [354, 149] width 389 height 31
click at [177, 161] on label "I have read and agree to these terms" at bounding box center [232, 160] width 111 height 10
click at [177, 160] on input "I have read and agree to these terms" at bounding box center [180, 158] width 6 height 6
checkbox input "true"
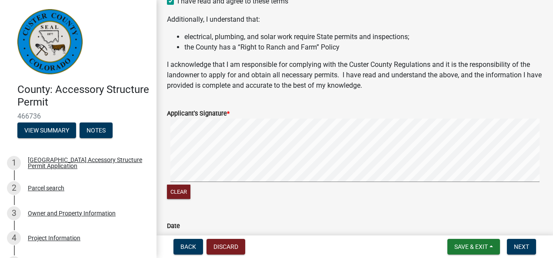
scroll to position [304, 0]
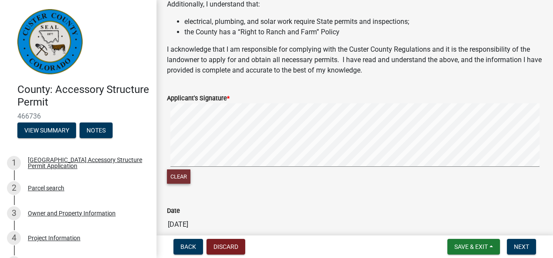
click at [184, 173] on button "Clear" at bounding box center [178, 177] width 23 height 14
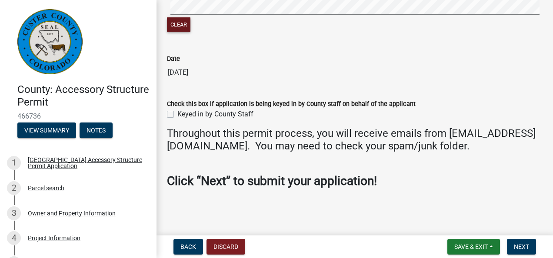
scroll to position [468, 0]
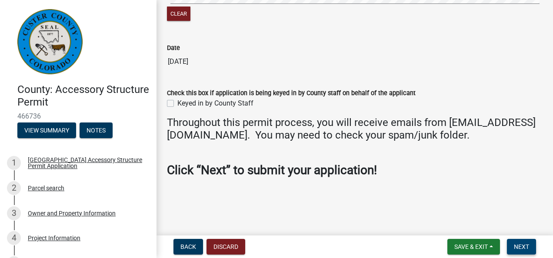
click at [521, 243] on button "Next" at bounding box center [521, 247] width 29 height 16
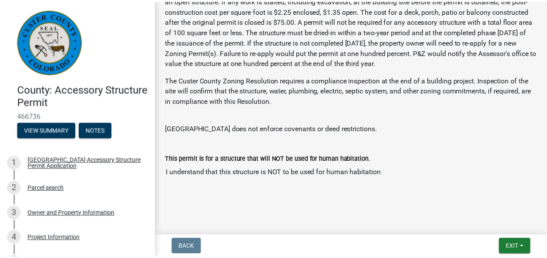
scroll to position [324, 0]
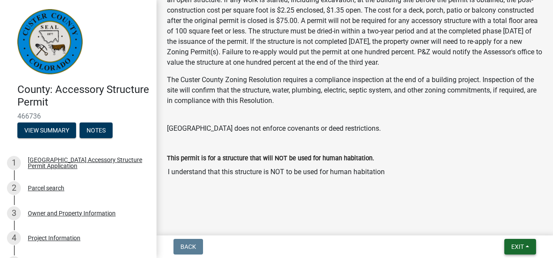
click at [522, 244] on span "Exit" at bounding box center [517, 247] width 13 height 7
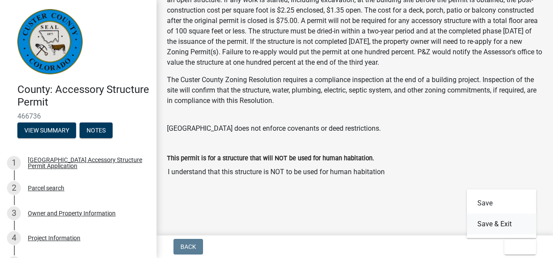
click at [510, 225] on button "Save & Exit" at bounding box center [502, 224] width 70 height 21
